Goal: Task Accomplishment & Management: Use online tool/utility

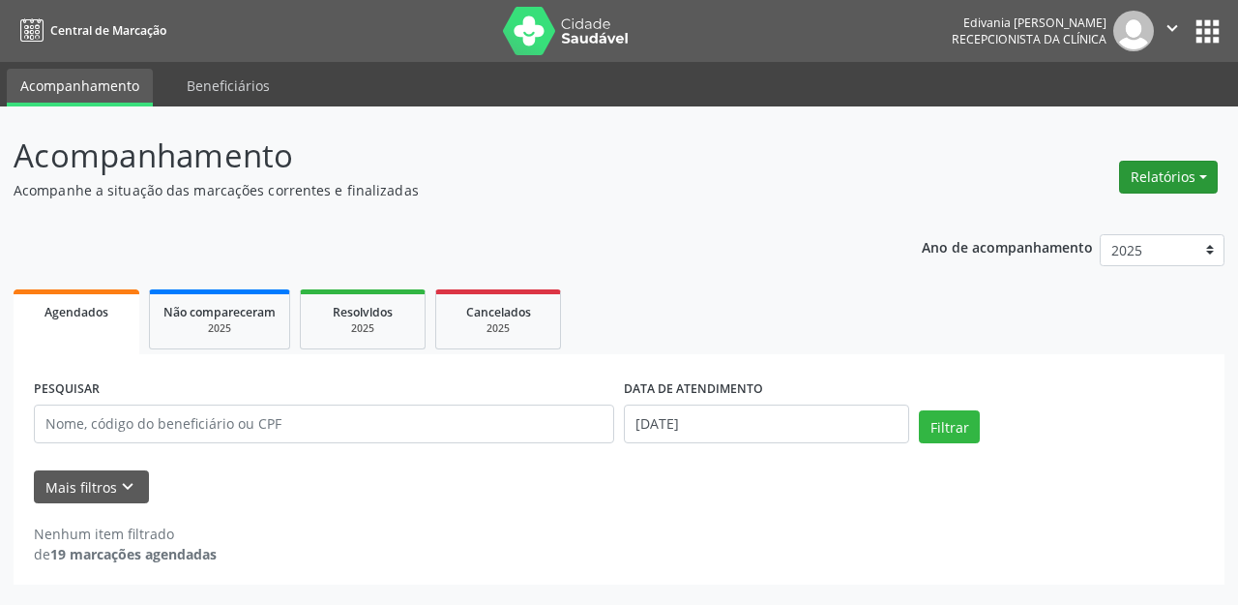
click at [1186, 170] on button "Relatórios" at bounding box center [1168, 177] width 99 height 33
click at [1100, 221] on link "Agendamentos" at bounding box center [1113, 218] width 208 height 27
select select "8"
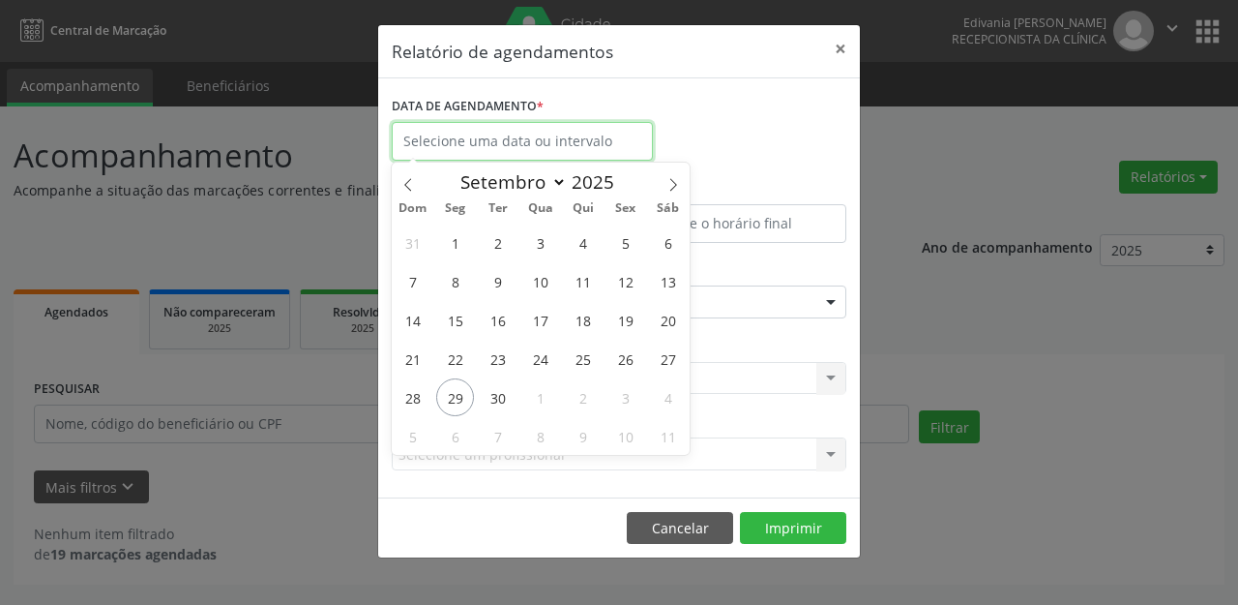
click at [435, 143] on input "text" at bounding box center [522, 141] width 261 height 39
click at [468, 394] on span "29" at bounding box center [455, 397] width 38 height 38
type input "[DATE]"
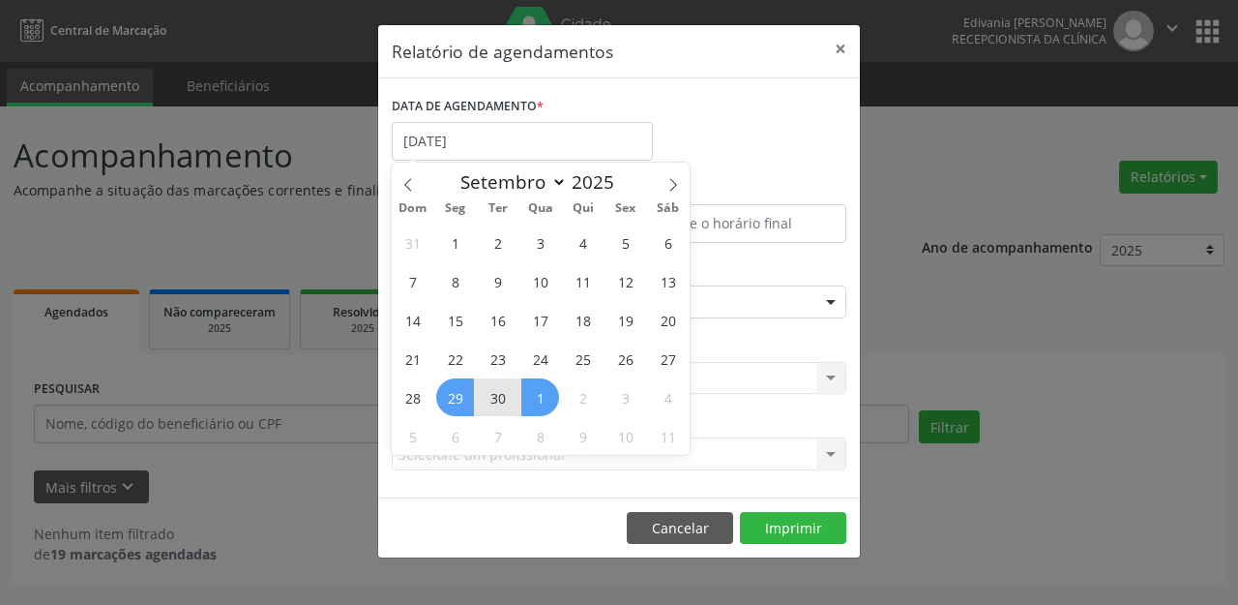
click at [547, 393] on span "1" at bounding box center [540, 397] width 38 height 38
select select "9"
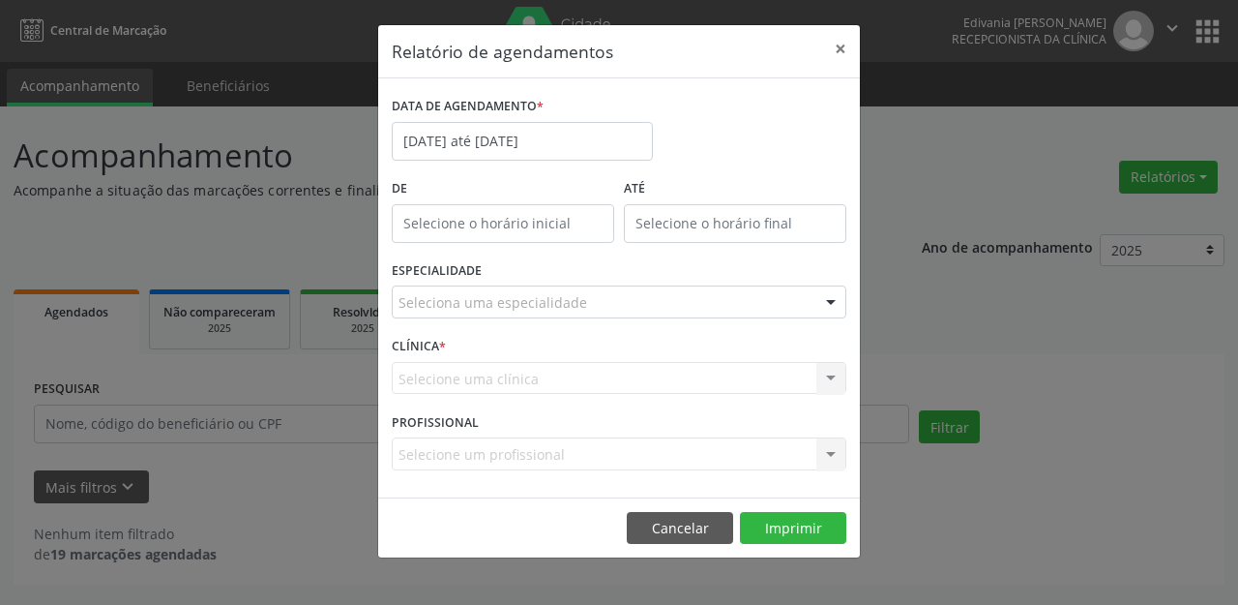
click at [547, 393] on div "Selecione uma clínica Nenhum resultado encontrado para: " " Não há nenhuma opçã…" at bounding box center [619, 378] width 455 height 33
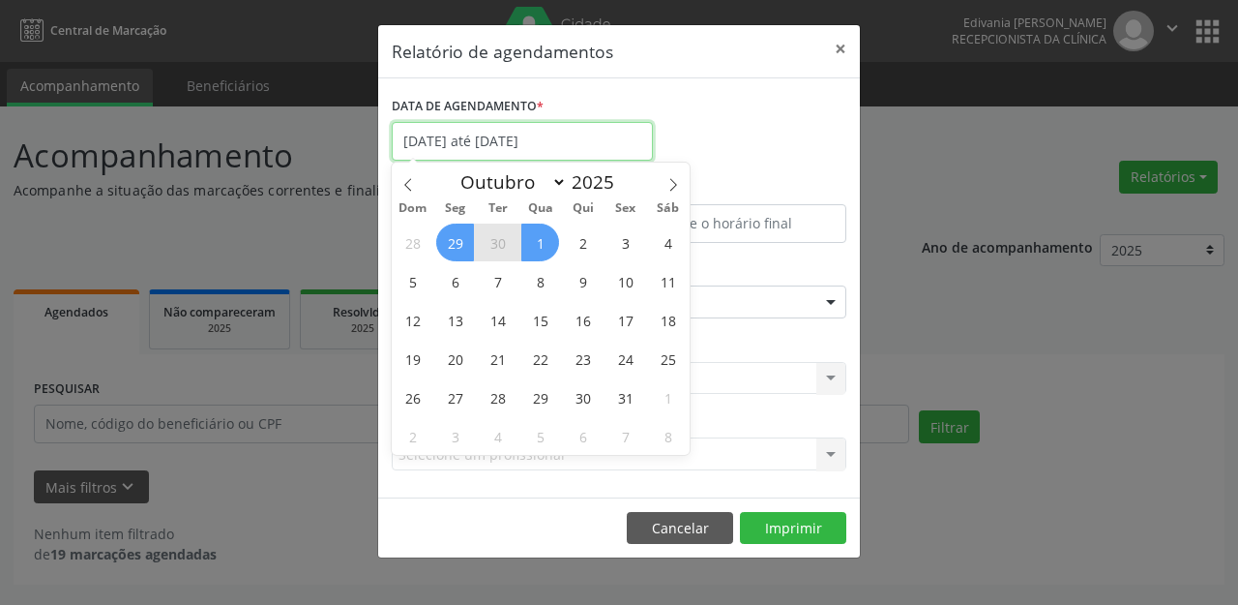
click at [556, 126] on input "[DATE] até [DATE]" at bounding box center [522, 141] width 261 height 39
click at [551, 245] on span "1" at bounding box center [540, 242] width 38 height 38
type input "01/10/2025"
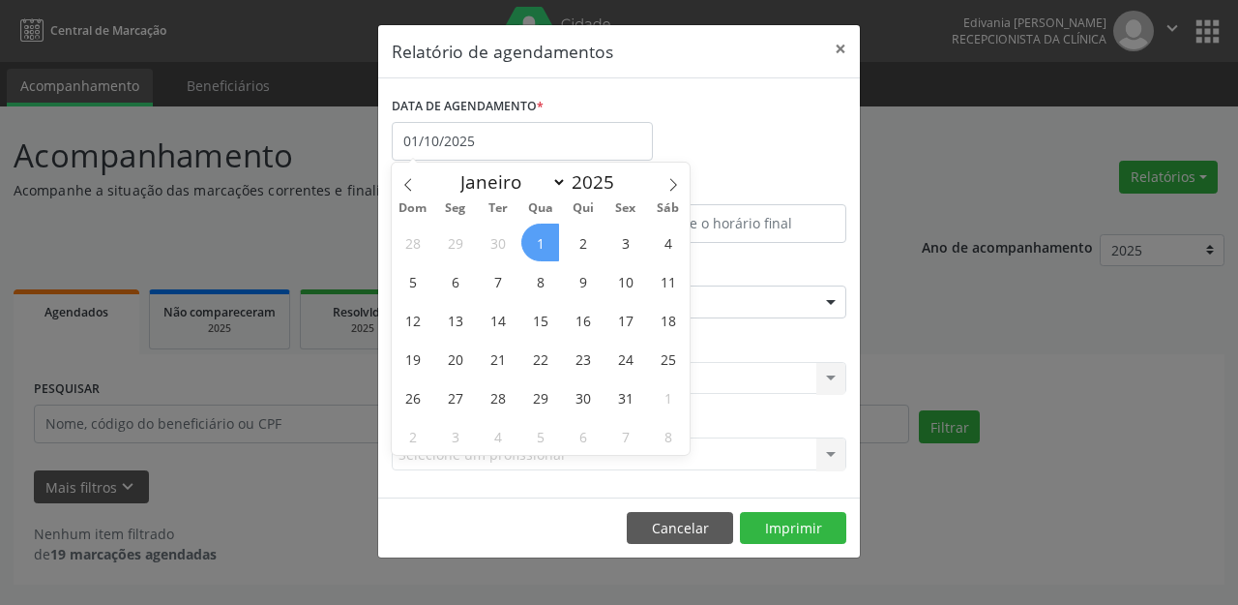
click at [551, 245] on span "1" at bounding box center [540, 242] width 38 height 38
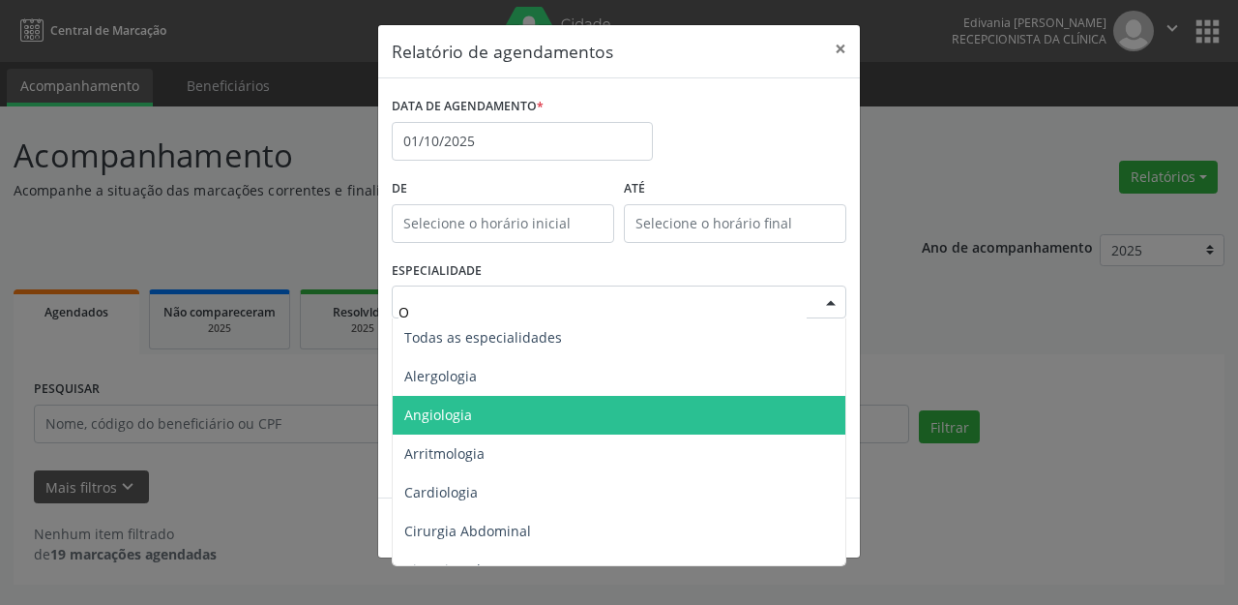
type input "OF"
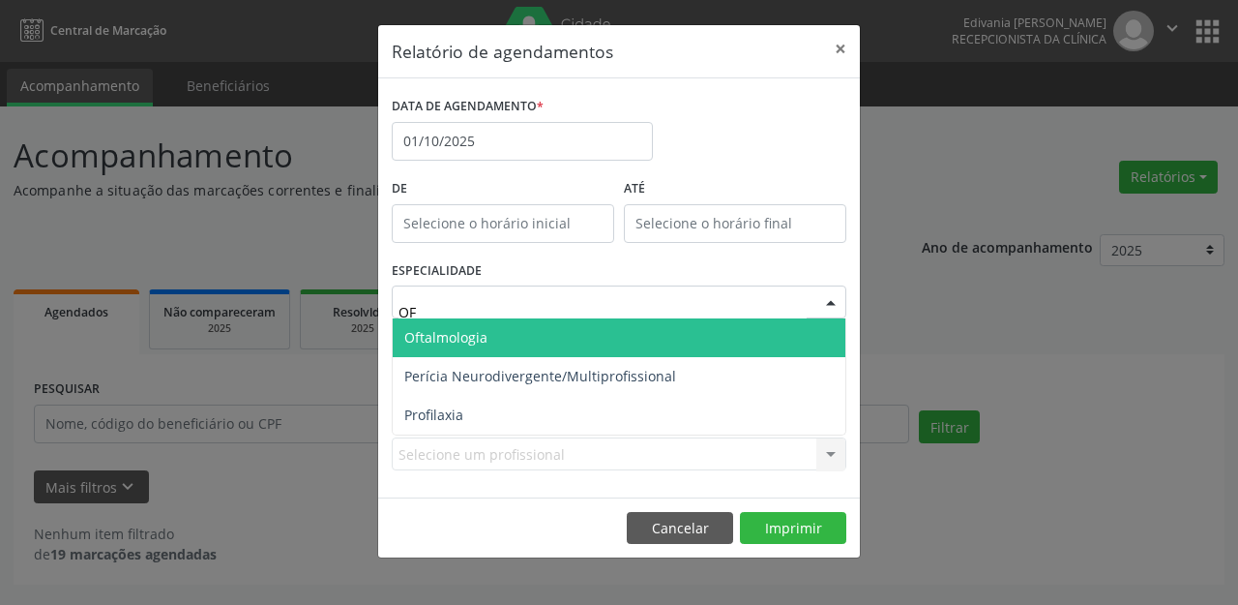
click at [486, 346] on span "Oftalmologia" at bounding box center [619, 337] width 453 height 39
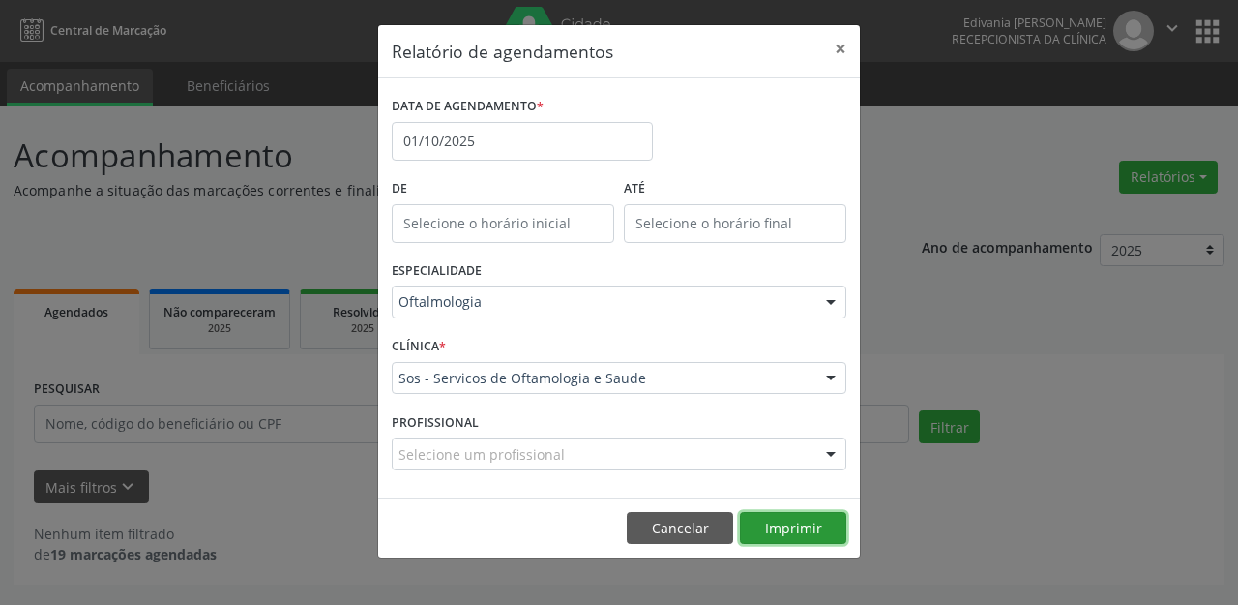
click at [795, 525] on button "Imprimir" at bounding box center [793, 528] width 106 height 33
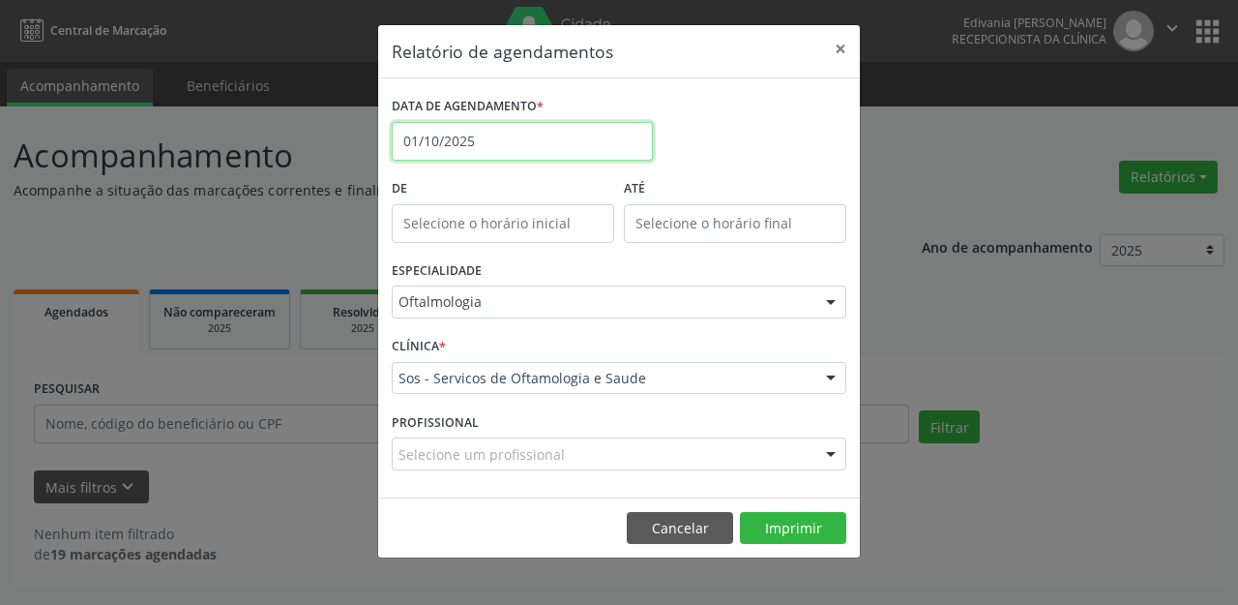
click at [491, 127] on input "01/10/2025" at bounding box center [522, 141] width 261 height 39
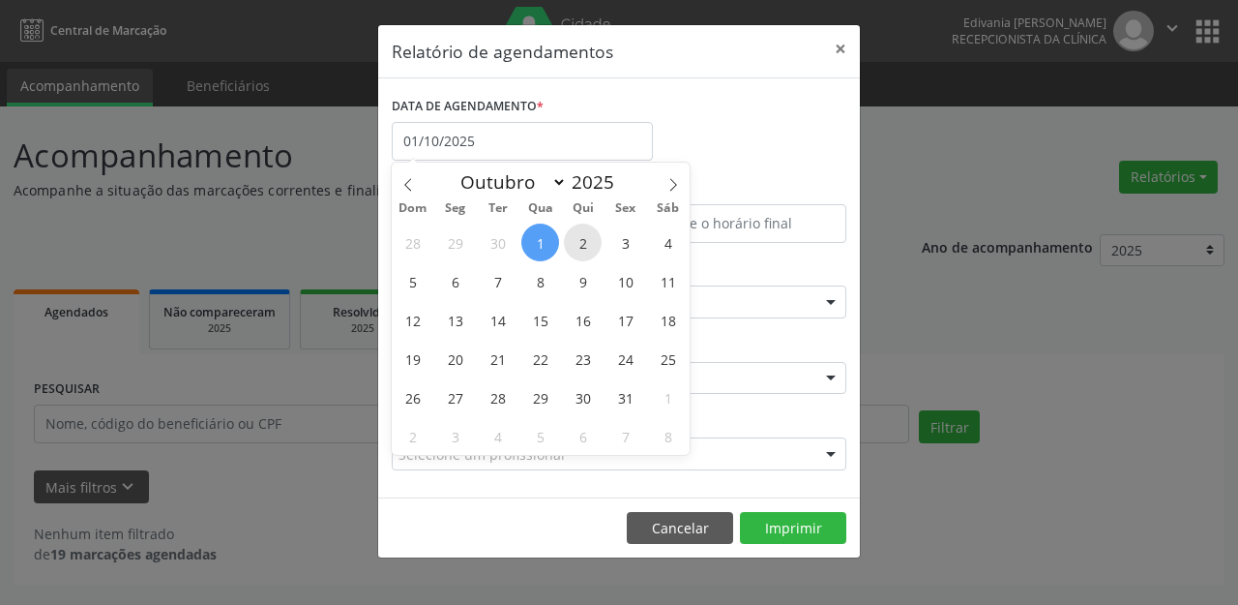
click at [590, 241] on span "2" at bounding box center [583, 242] width 38 height 38
type input "[DATE]"
click at [590, 241] on span "2" at bounding box center [583, 242] width 38 height 38
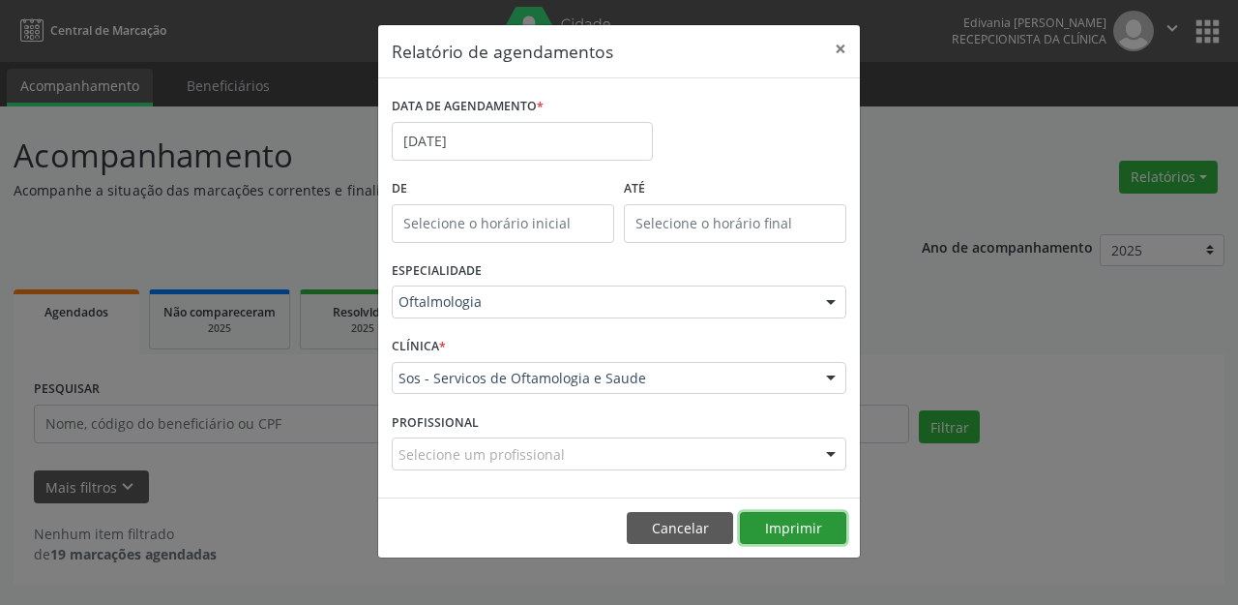
click at [808, 519] on button "Imprimir" at bounding box center [793, 528] width 106 height 33
